Goal: Task Accomplishment & Management: Complete application form

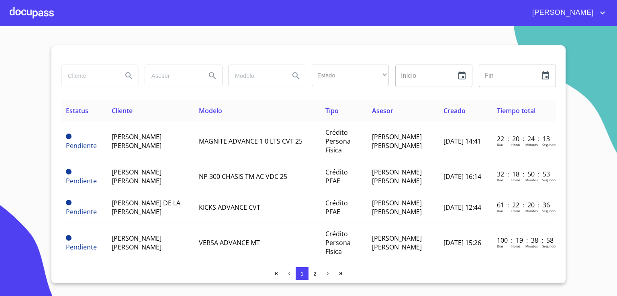
drag, startPoint x: 556, startPoint y: 119, endPoint x: 557, endPoint y: 134, distance: 14.5
click at [557, 134] on div "Estado ​ ​ Inicio ​ Fin ​ Estatus Cliente Modelo Tipo Asesor Creado Tiempo tota…" at bounding box center [308, 164] width 514 height 238
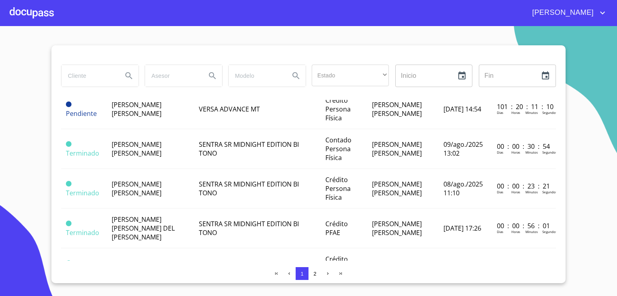
scroll to position [178, 0]
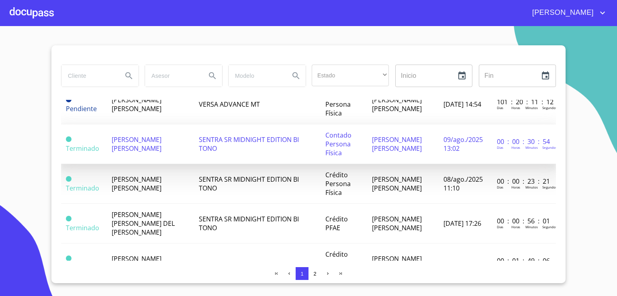
click at [137, 153] on span "[PERSON_NAME] [PERSON_NAME]" at bounding box center [137, 144] width 50 height 18
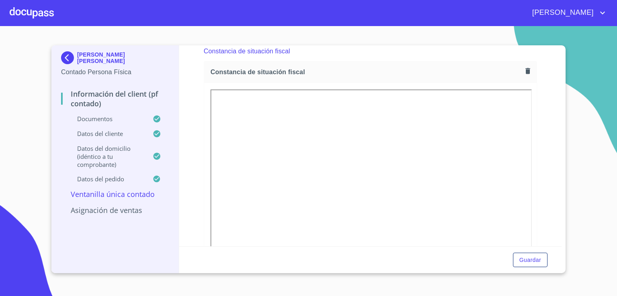
scroll to position [1130, 0]
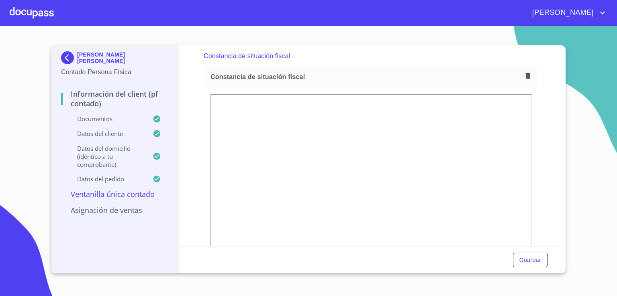
click at [525, 73] on icon "button" at bounding box center [527, 76] width 4 height 6
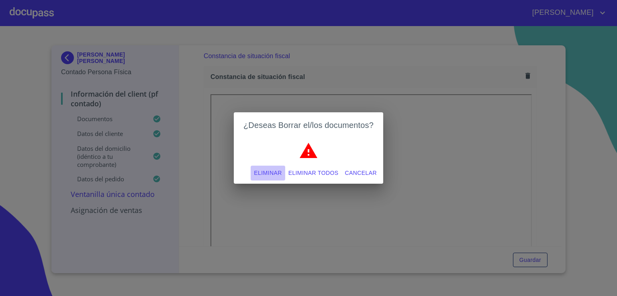
click at [273, 172] on span "Eliminar" at bounding box center [268, 173] width 28 height 10
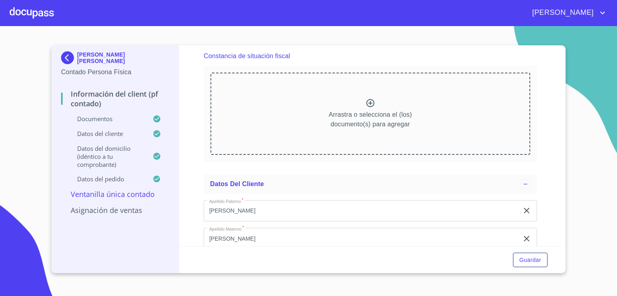
click at [366, 100] on icon at bounding box center [370, 103] width 10 height 10
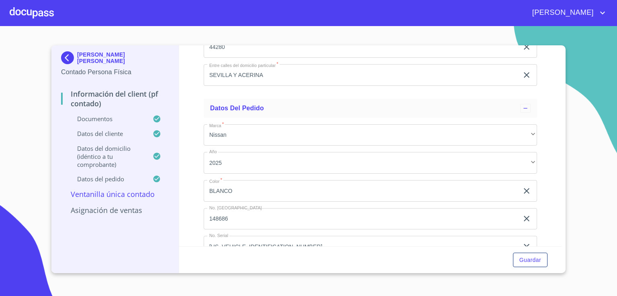
scroll to position [2133, 0]
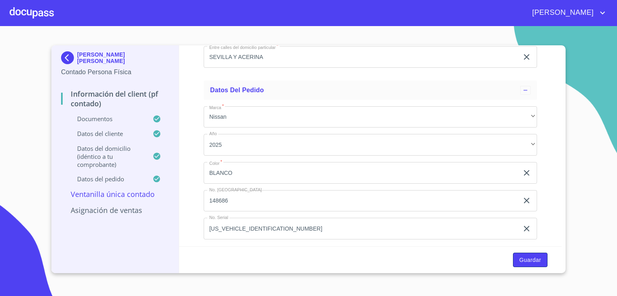
click at [525, 258] on span "Guardar" at bounding box center [530, 260] width 22 height 10
